Goal: Navigation & Orientation: Find specific page/section

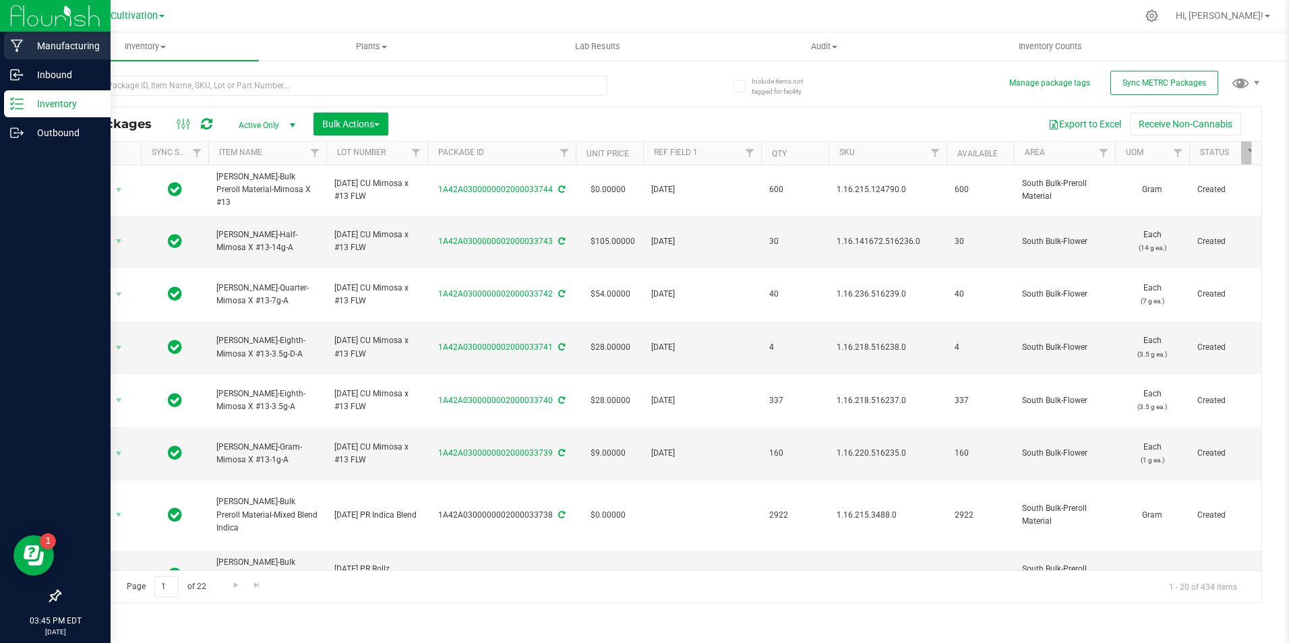
click at [88, 47] on p "Manufacturing" at bounding box center [64, 46] width 81 height 16
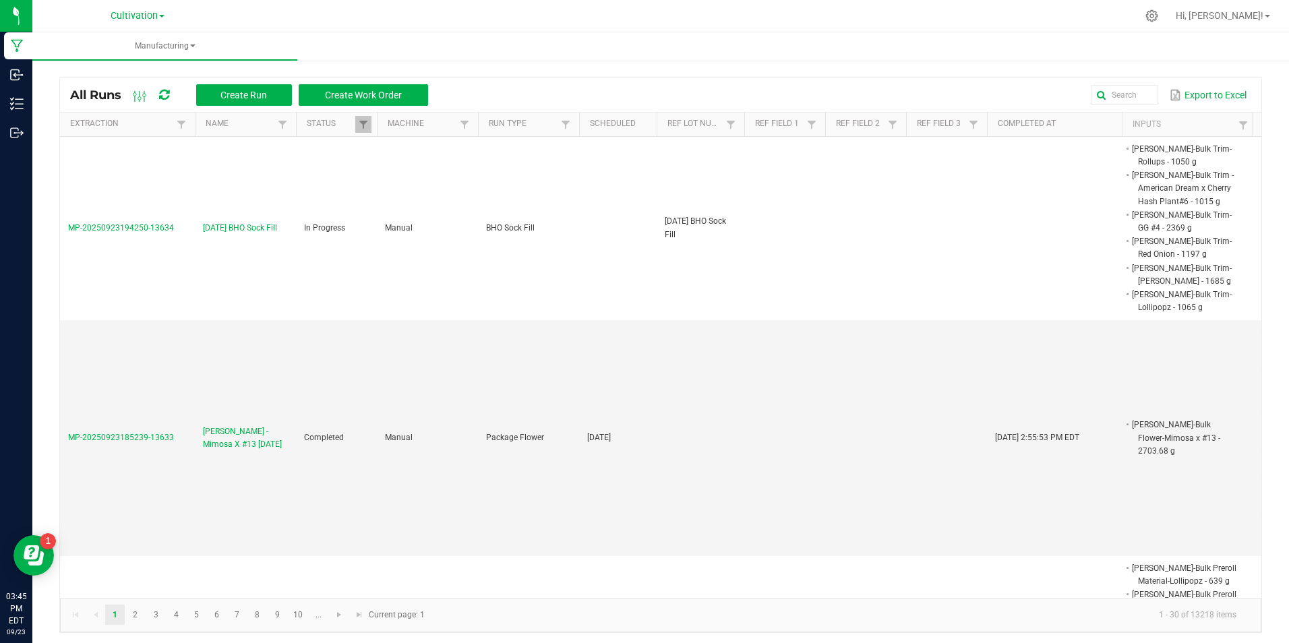
click at [147, 7] on div "Cultivation" at bounding box center [138, 15] width 54 height 16
click at [148, 11] on span "Cultivation" at bounding box center [134, 16] width 47 height 12
click at [109, 62] on link "Manufacturing" at bounding box center [137, 66] width 197 height 18
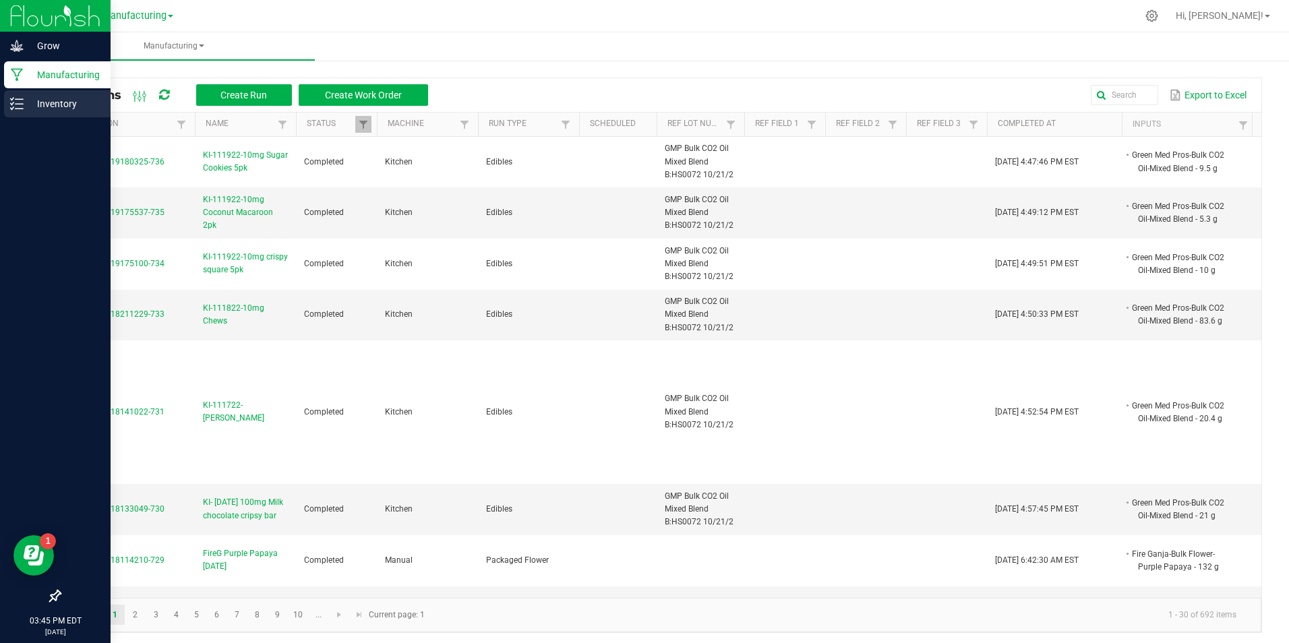
click at [57, 102] on p "Inventory" at bounding box center [64, 104] width 81 height 16
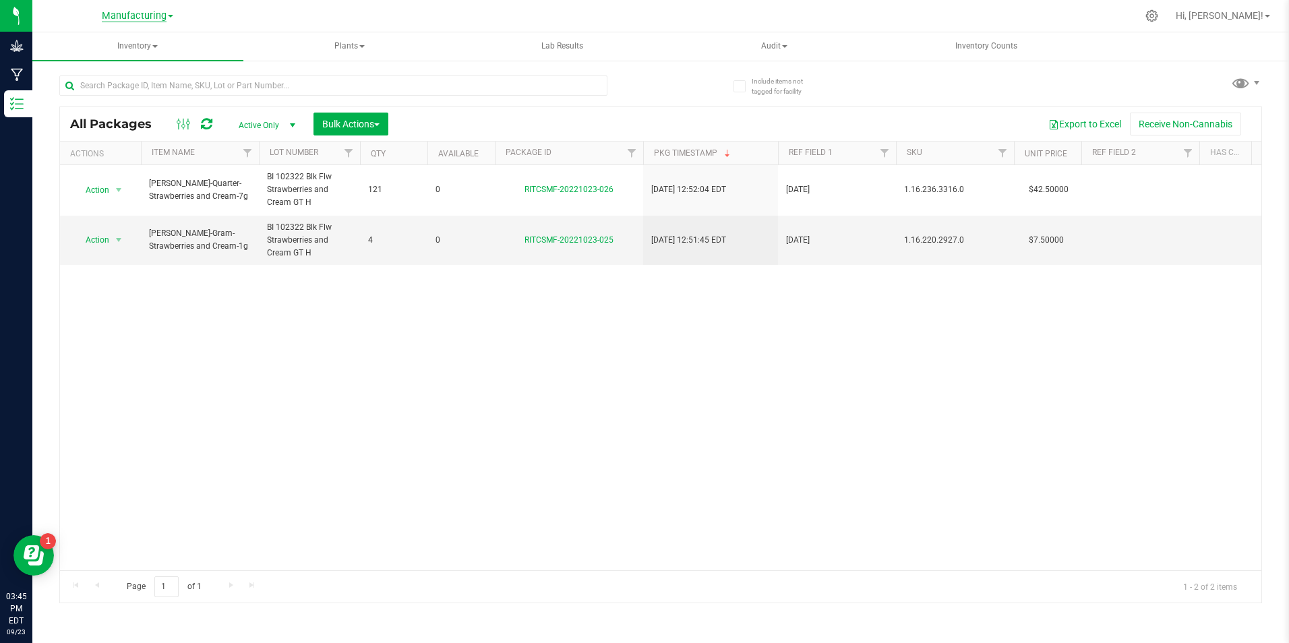
click at [161, 20] on span "Manufacturing" at bounding box center [134, 16] width 65 height 12
click at [115, 42] on link "Cultivation" at bounding box center [137, 47] width 197 height 18
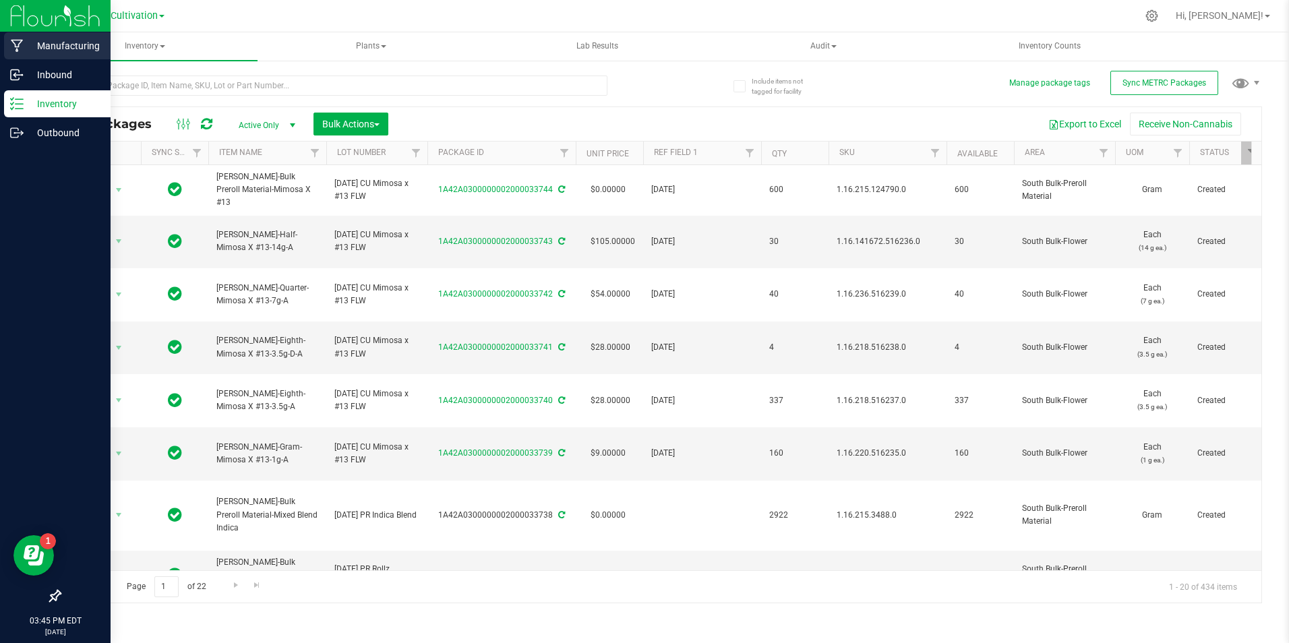
click at [66, 52] on p "Manufacturing" at bounding box center [64, 46] width 81 height 16
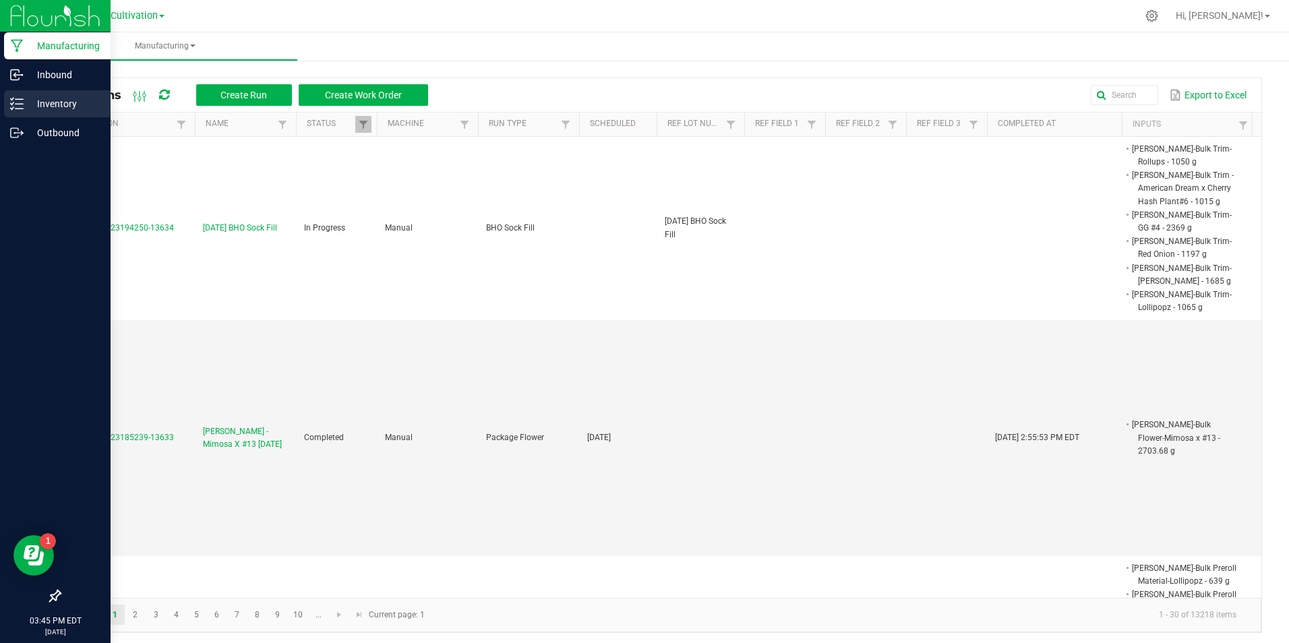
click at [53, 107] on p "Inventory" at bounding box center [64, 104] width 81 height 16
